Goal: Navigation & Orientation: Find specific page/section

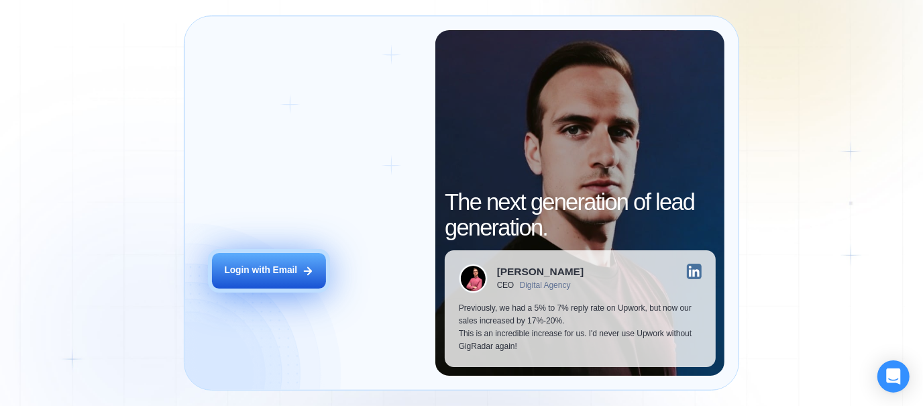
click at [236, 272] on div "Login with Email" at bounding box center [260, 270] width 73 height 13
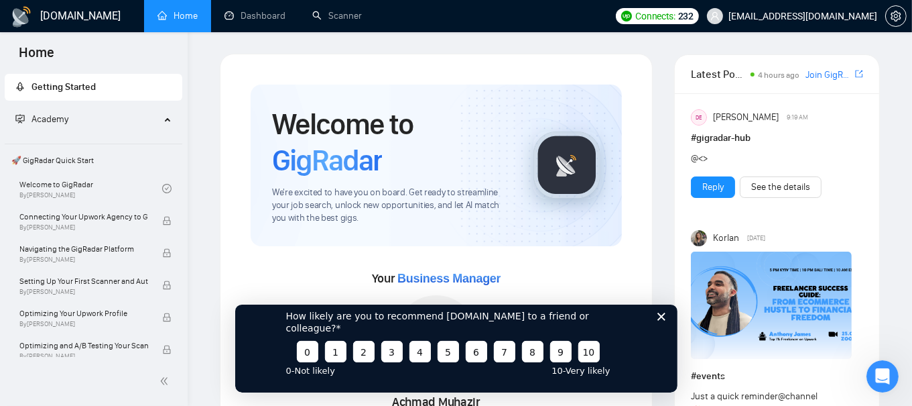
click at [662, 320] on polygon "Close survey" at bounding box center [661, 316] width 8 height 8
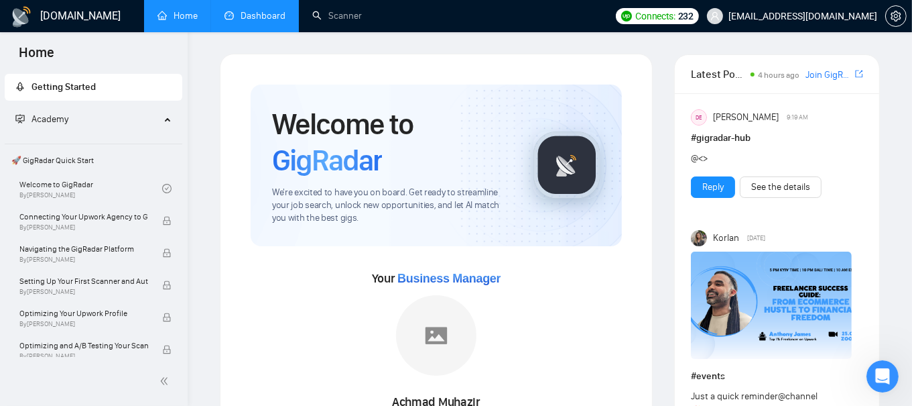
click at [282, 21] on link "Dashboard" at bounding box center [255, 15] width 61 height 11
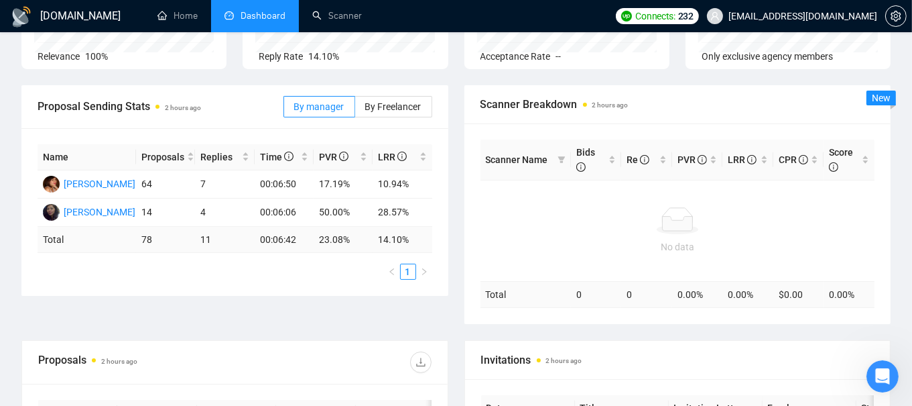
scroll to position [152, 0]
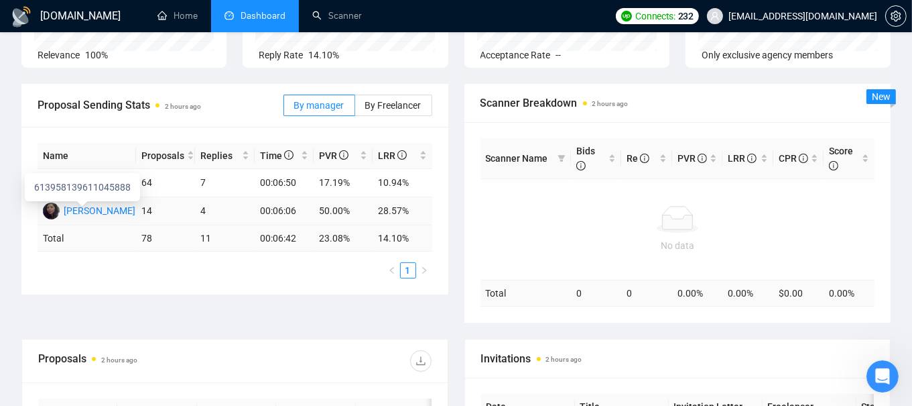
click at [91, 212] on div "Maria Orcino" at bounding box center [100, 210] width 72 height 15
click at [99, 182] on div "Sheena Fuentes" at bounding box center [100, 182] width 72 height 15
click at [327, 182] on td "17.19%" at bounding box center [343, 183] width 59 height 28
drag, startPoint x: 319, startPoint y: 182, endPoint x: 356, endPoint y: 183, distance: 36.9
click at [356, 183] on td "17.19%" at bounding box center [343, 183] width 59 height 28
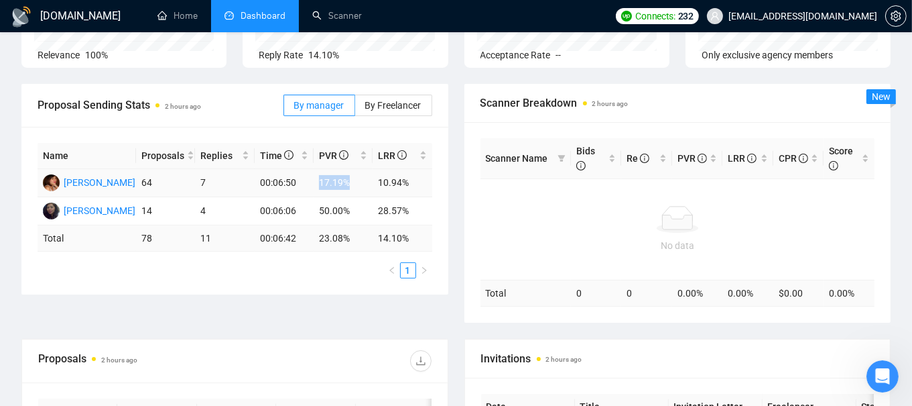
copy td "17.19%"
click at [316, 297] on div "Proposal Sending Stats 2 hours ago By manager By Freelancer Name Proposals Repl…" at bounding box center [456, 211] width 886 height 255
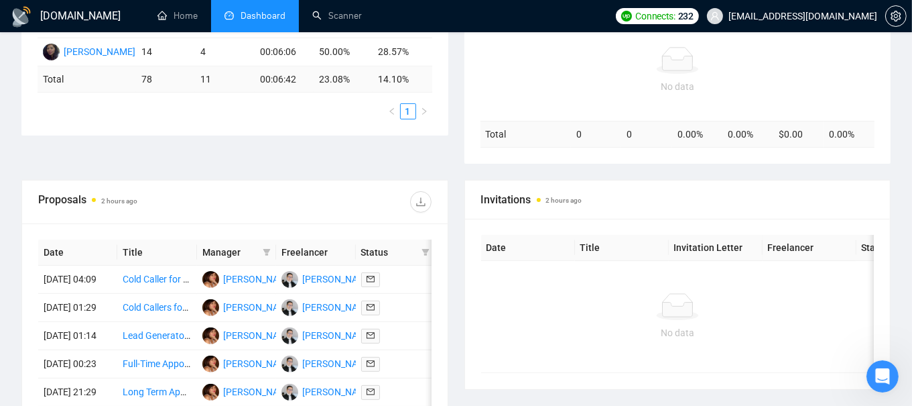
scroll to position [0, 0]
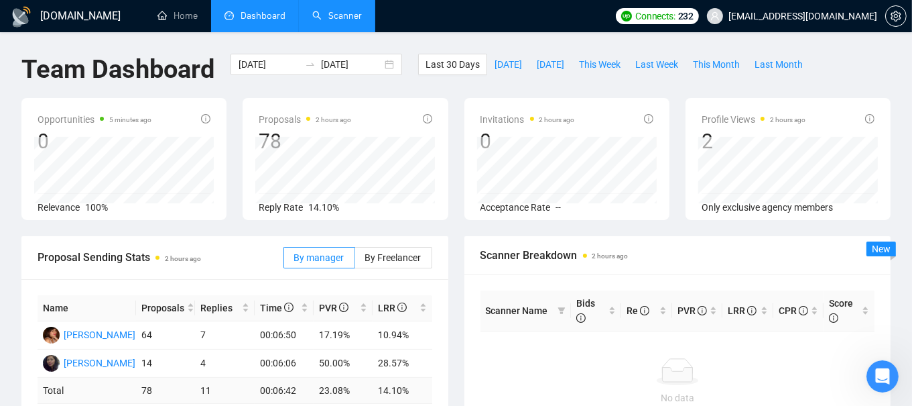
click at [340, 13] on link "Scanner" at bounding box center [337, 15] width 50 height 11
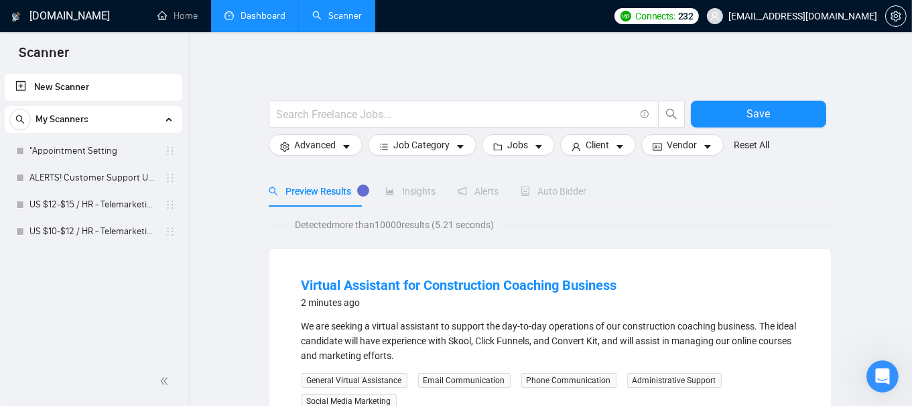
click at [253, 21] on link "Dashboard" at bounding box center [255, 15] width 61 height 11
